Goal: Use online tool/utility: Utilize a website feature to perform a specific function

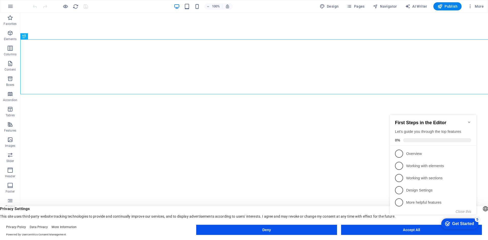
click div "checkmark Get Started 5 First Steps in the Editor Let's guide you through the t…"
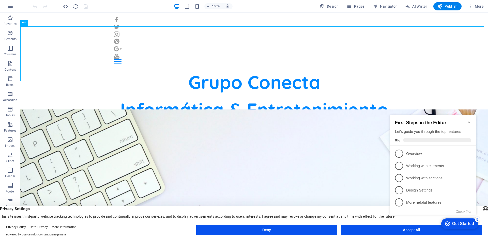
click at [427, 232] on appcues-checklist "Contextual help checklist present on screen" at bounding box center [434, 170] width 92 height 125
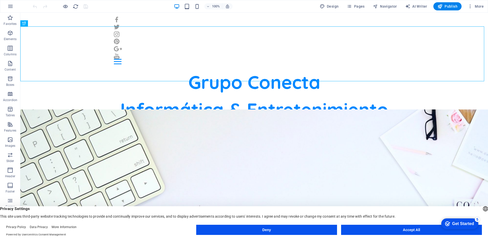
click at [437, 231] on appcues-checklist "Contextual help checklist present on screen" at bounding box center [458, 224] width 43 height 17
click at [7, 141] on icon "button" at bounding box center [10, 140] width 6 height 6
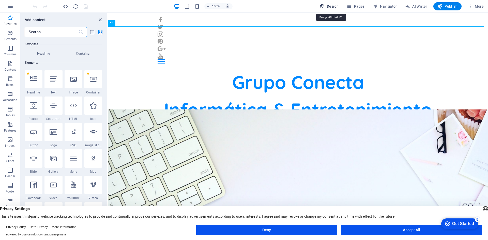
click at [337, 6] on span "Design" at bounding box center [328, 6] width 19 height 5
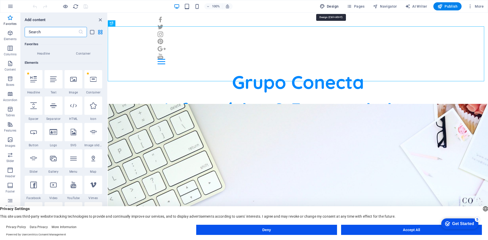
select select "px"
select select "400"
select select "px"
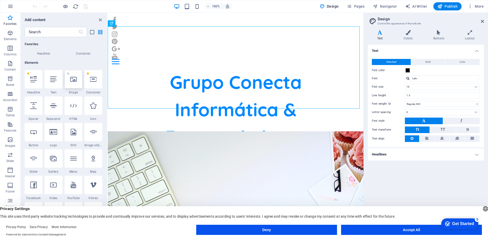
click at [78, 82] on div at bounding box center [74, 79] width 18 height 18
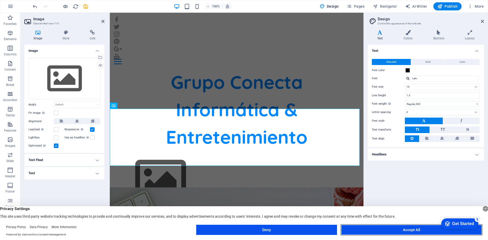
click at [390, 228] on button "Accept All" at bounding box center [411, 230] width 141 height 10
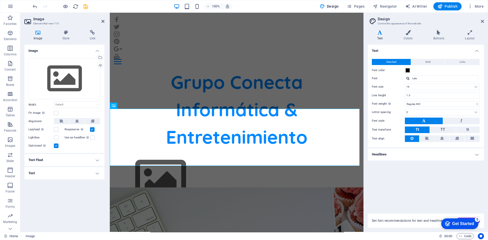
click at [390, 228] on div "Variants Text Colors Buttons Layout Text Standard Bold Links Font color Font La…" at bounding box center [425, 129] width 124 height 206
click at [8, 147] on p "Images" at bounding box center [10, 146] width 10 height 4
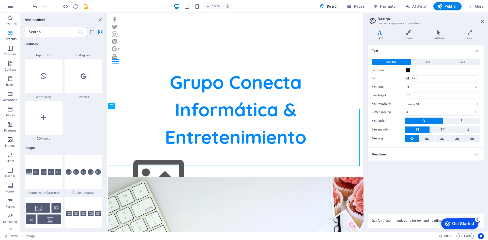
scroll to position [2575, 0]
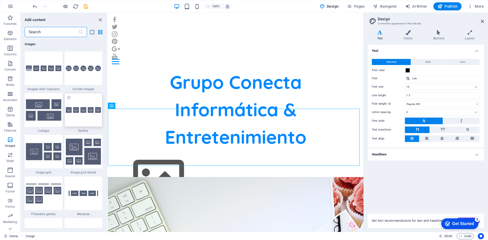
click at [77, 116] on div at bounding box center [84, 110] width 38 height 34
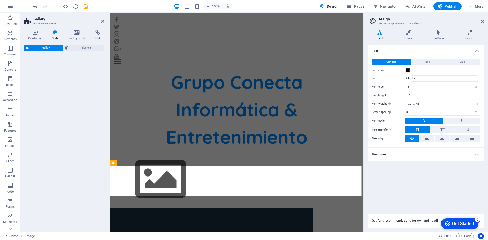
select select "rem"
